Goal: Transaction & Acquisition: Subscribe to service/newsletter

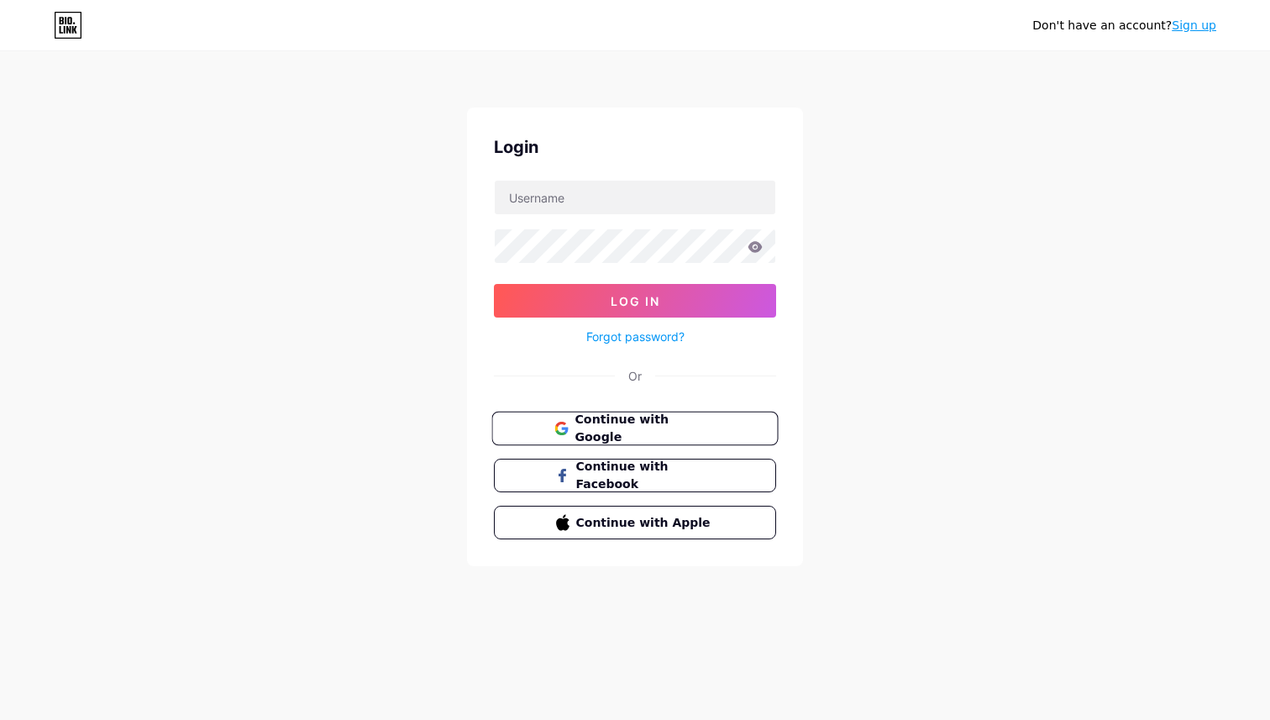
click at [622, 424] on span "Continue with Google" at bounding box center [644, 429] width 140 height 36
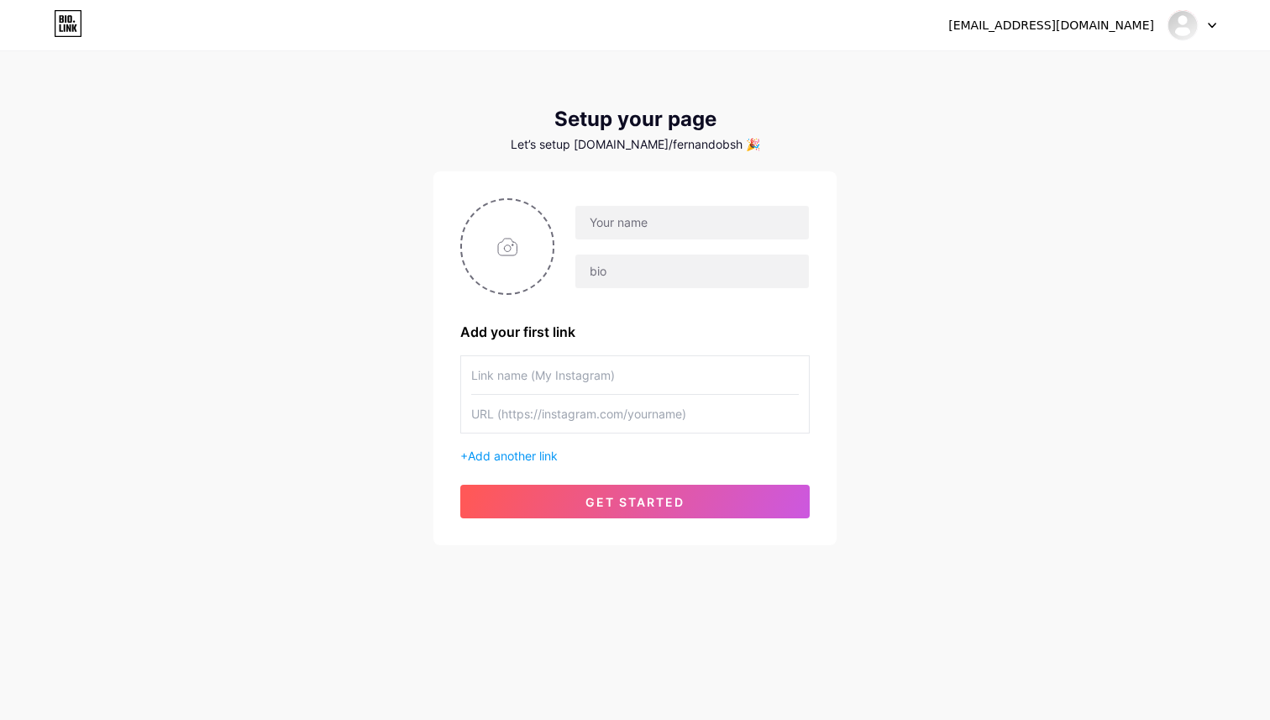
click at [66, 19] on icon at bounding box center [68, 23] width 29 height 27
click at [73, 28] on icon at bounding box center [74, 28] width 5 height 8
